Goal: Task Accomplishment & Management: Manage account settings

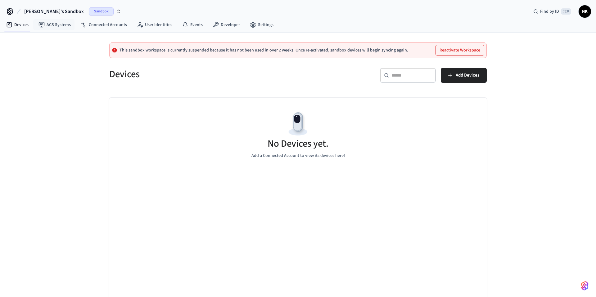
click at [89, 12] on span "Sandbox" at bounding box center [101, 11] width 25 height 8
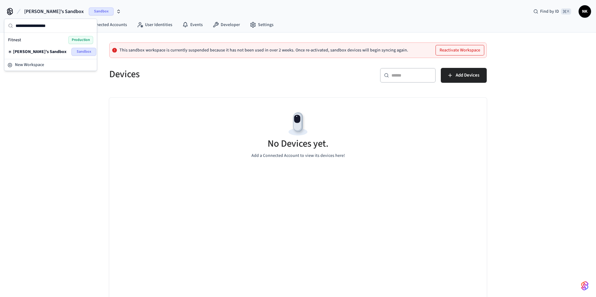
click at [46, 41] on div "Fitnest Production" at bounding box center [50, 40] width 85 height 8
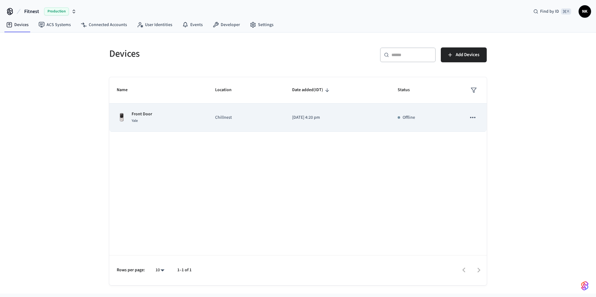
click at [474, 121] on icon "sticky table" at bounding box center [473, 118] width 8 height 8
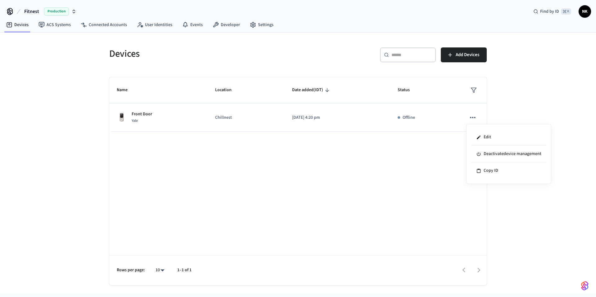
click at [363, 163] on div at bounding box center [298, 148] width 596 height 297
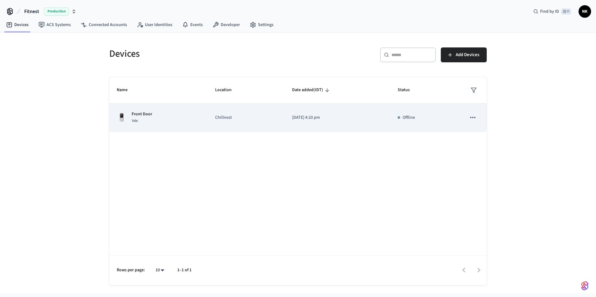
click at [359, 117] on p "[DATE] 4:20 pm" at bounding box center [337, 118] width 91 height 7
click at [277, 116] on td "Chillnest" at bounding box center [246, 118] width 77 height 28
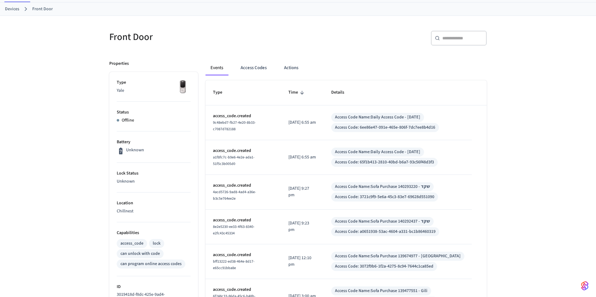
scroll to position [43, 0]
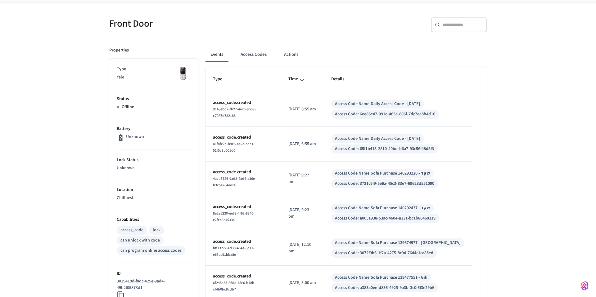
click at [125, 141] on icon at bounding box center [121, 138] width 8 height 8
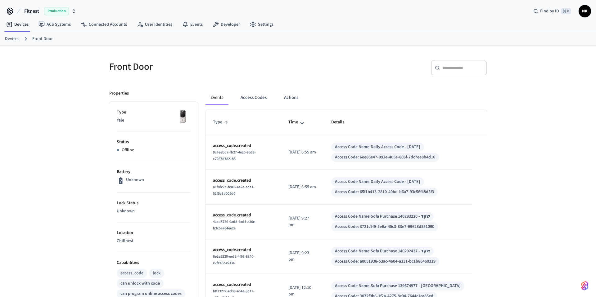
scroll to position [0, 0]
click at [261, 97] on button "Access Codes" at bounding box center [254, 98] width 36 height 15
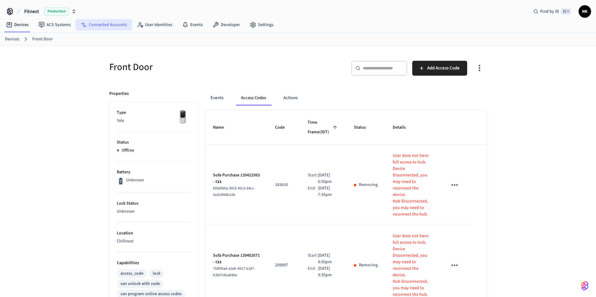
click at [110, 23] on link "Connected Accounts" at bounding box center [104, 24] width 56 height 11
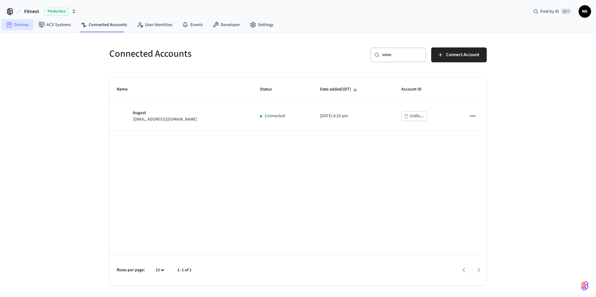
click at [22, 23] on link "Devices" at bounding box center [17, 24] width 32 height 11
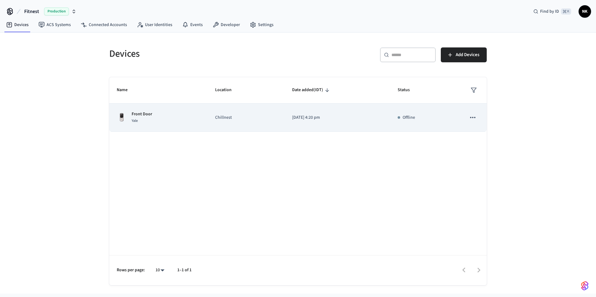
click at [470, 119] on icon "sticky table" at bounding box center [473, 118] width 8 height 8
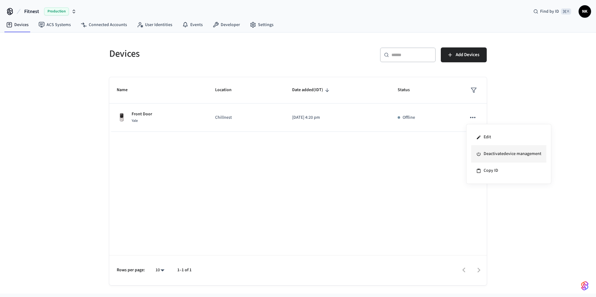
click at [491, 152] on li "Deactivate device management" at bounding box center [508, 154] width 75 height 17
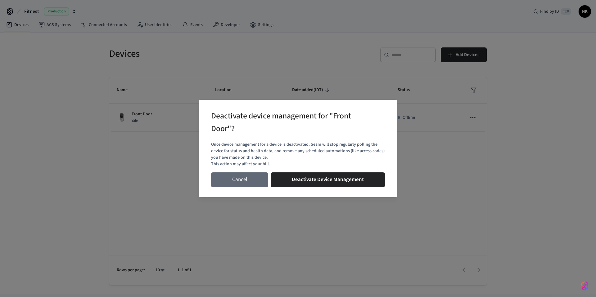
click at [232, 179] on button "Cancel" at bounding box center [239, 180] width 57 height 15
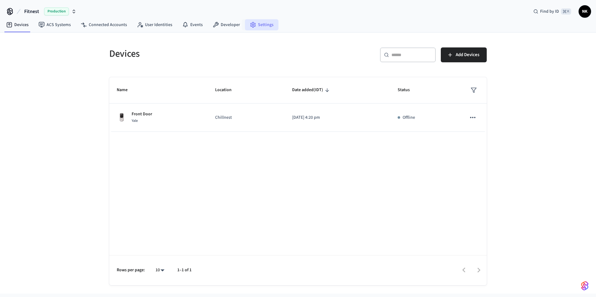
click at [254, 27] on link "Settings" at bounding box center [262, 24] width 34 height 11
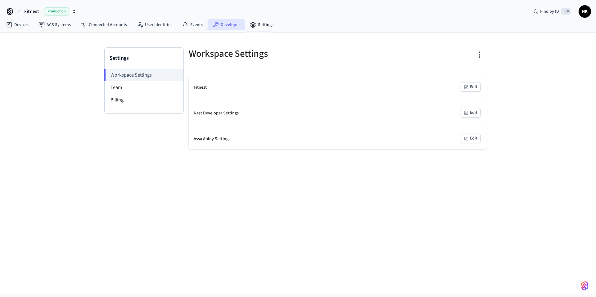
click at [236, 26] on link "Developer" at bounding box center [226, 24] width 37 height 11
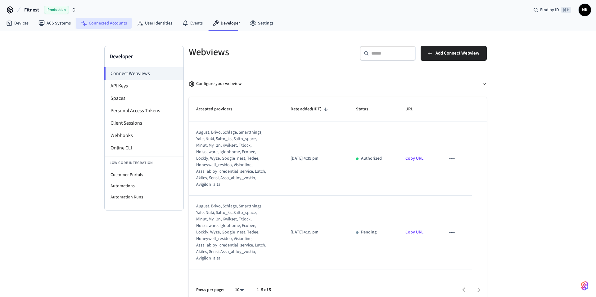
scroll to position [2, 0]
click at [15, 25] on link "Devices" at bounding box center [17, 22] width 32 height 11
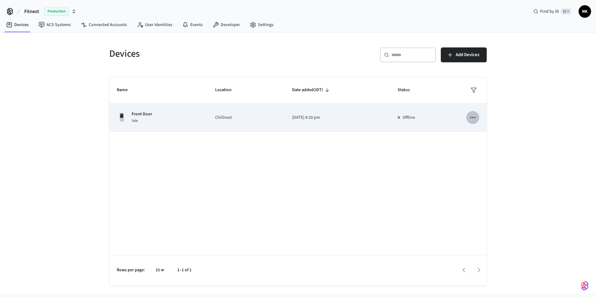
click at [472, 117] on icon "sticky table" at bounding box center [473, 118] width 8 height 8
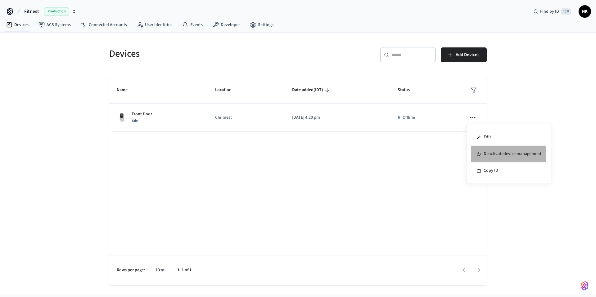
click at [491, 154] on li "Deactivate device management" at bounding box center [508, 154] width 75 height 17
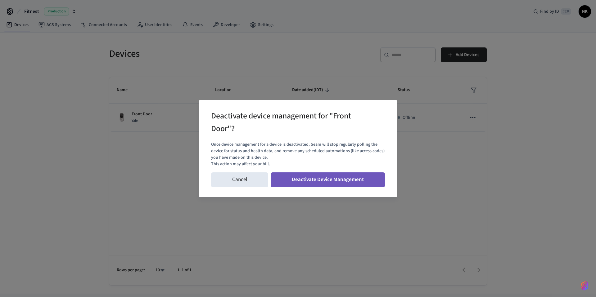
click at [345, 180] on button "Deactivate Device Management" at bounding box center [328, 180] width 114 height 15
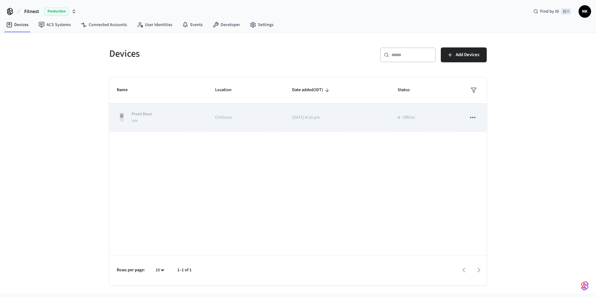
click at [477, 116] on button "sticky table" at bounding box center [472, 117] width 13 height 13
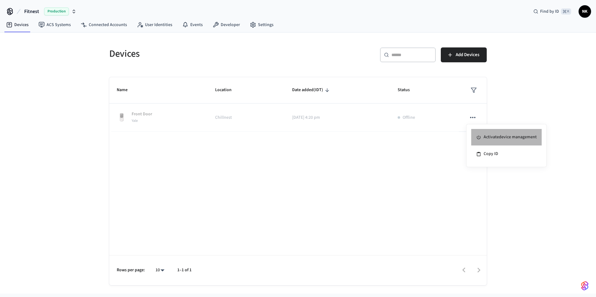
click at [483, 134] on li "Activate device management" at bounding box center [506, 137] width 70 height 17
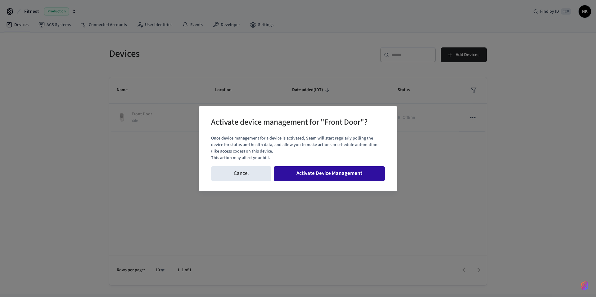
click at [342, 181] on button "Activate Device Management" at bounding box center [329, 173] width 111 height 15
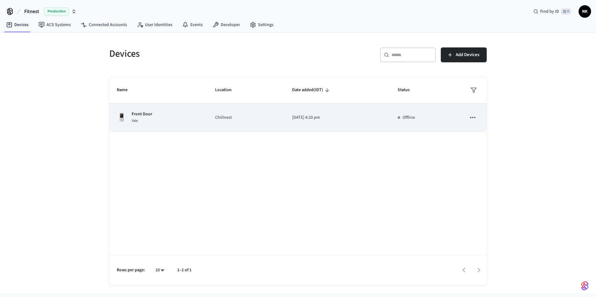
click at [471, 115] on icon "sticky table" at bounding box center [473, 118] width 8 height 8
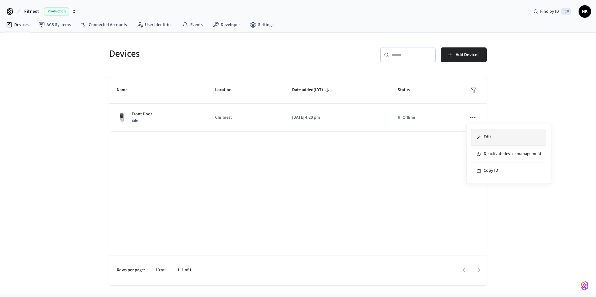
click at [487, 141] on li "Edit" at bounding box center [508, 137] width 75 height 17
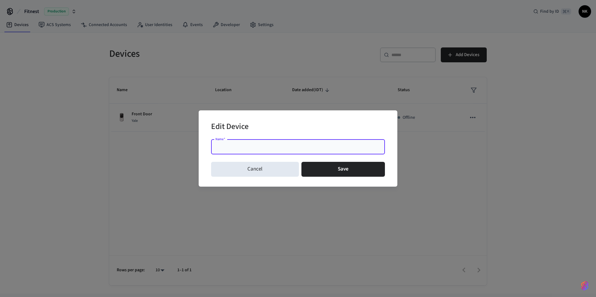
drag, startPoint x: 253, startPoint y: 170, endPoint x: 326, endPoint y: 126, distance: 85.0
click at [253, 170] on button "Cancel" at bounding box center [255, 169] width 88 height 15
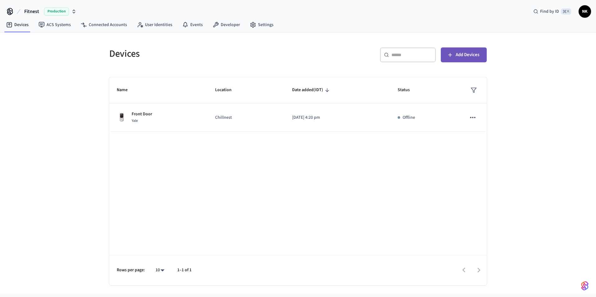
click at [445, 55] on button "Add Devices" at bounding box center [464, 55] width 46 height 15
click at [283, 165] on div "Name Location Date added (IDT) Status Front Door Yale Chillnest [DATE] 4:20 pm …" at bounding box center [298, 181] width 378 height 208
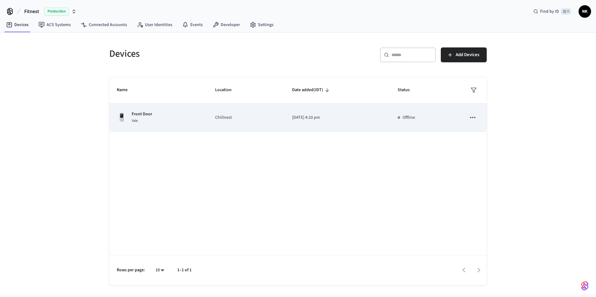
click at [473, 121] on icon "sticky table" at bounding box center [473, 118] width 8 height 8
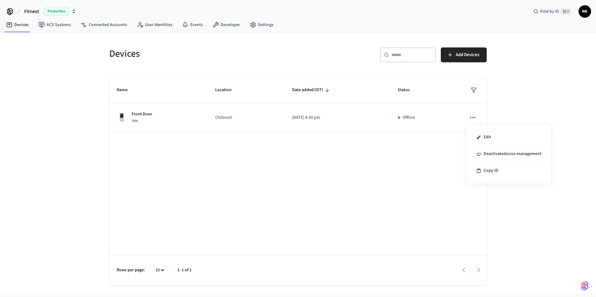
click at [321, 174] on div at bounding box center [298, 148] width 596 height 297
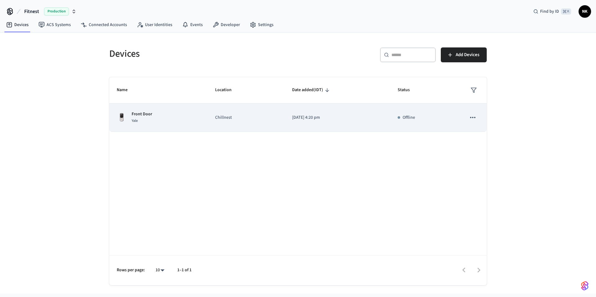
click at [213, 117] on td "Chillnest" at bounding box center [246, 118] width 77 height 28
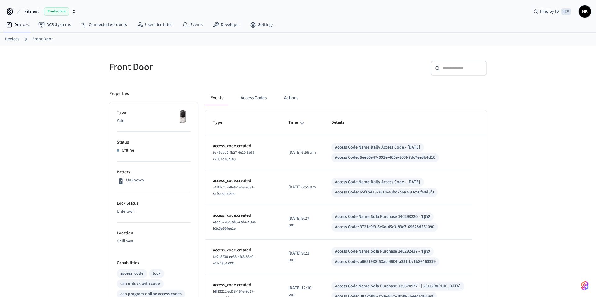
click at [213, 117] on th "Type" at bounding box center [243, 123] width 75 height 25
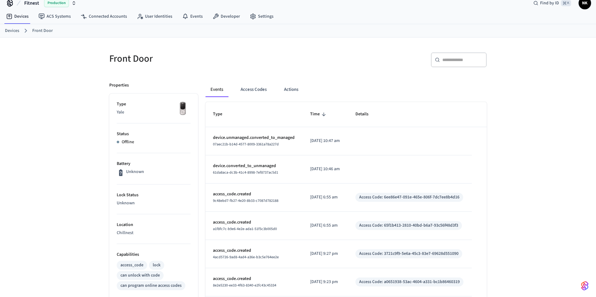
scroll to position [9, 0]
click at [298, 92] on button "Actions" at bounding box center [291, 89] width 24 height 15
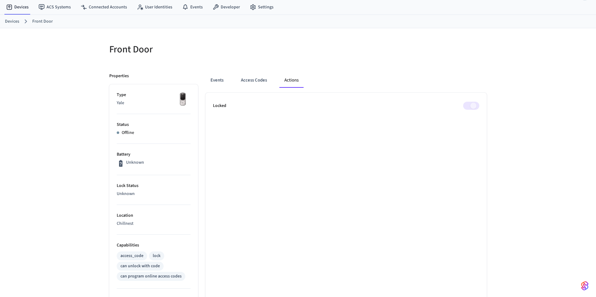
scroll to position [0, 0]
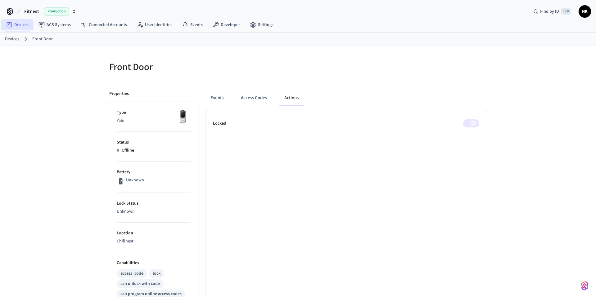
click at [27, 27] on link "Devices" at bounding box center [17, 24] width 32 height 11
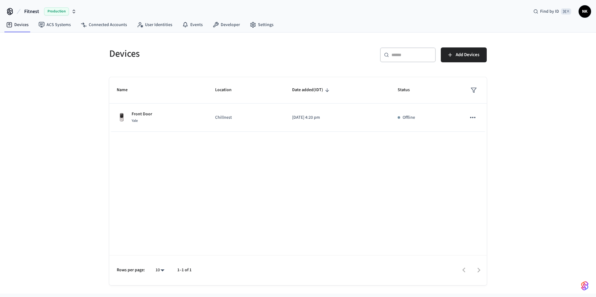
click at [149, 39] on div "Devices ​ ​ Add Devices Name Location Date added (IDT) Status Front Door Yale C…" at bounding box center [297, 159] width 397 height 253
click at [62, 8] on span "Production" at bounding box center [56, 11] width 25 height 8
drag, startPoint x: 72, startPoint y: 107, endPoint x: 107, endPoint y: 101, distance: 35.1
click at [74, 107] on div "Devices ​ ​ Add Devices Name Location Date added (IDT) Status Front Door Yale C…" at bounding box center [298, 163] width 596 height 261
click at [245, 44] on div "Devices" at bounding box center [198, 53] width 193 height 27
